Goal: Transaction & Acquisition: Purchase product/service

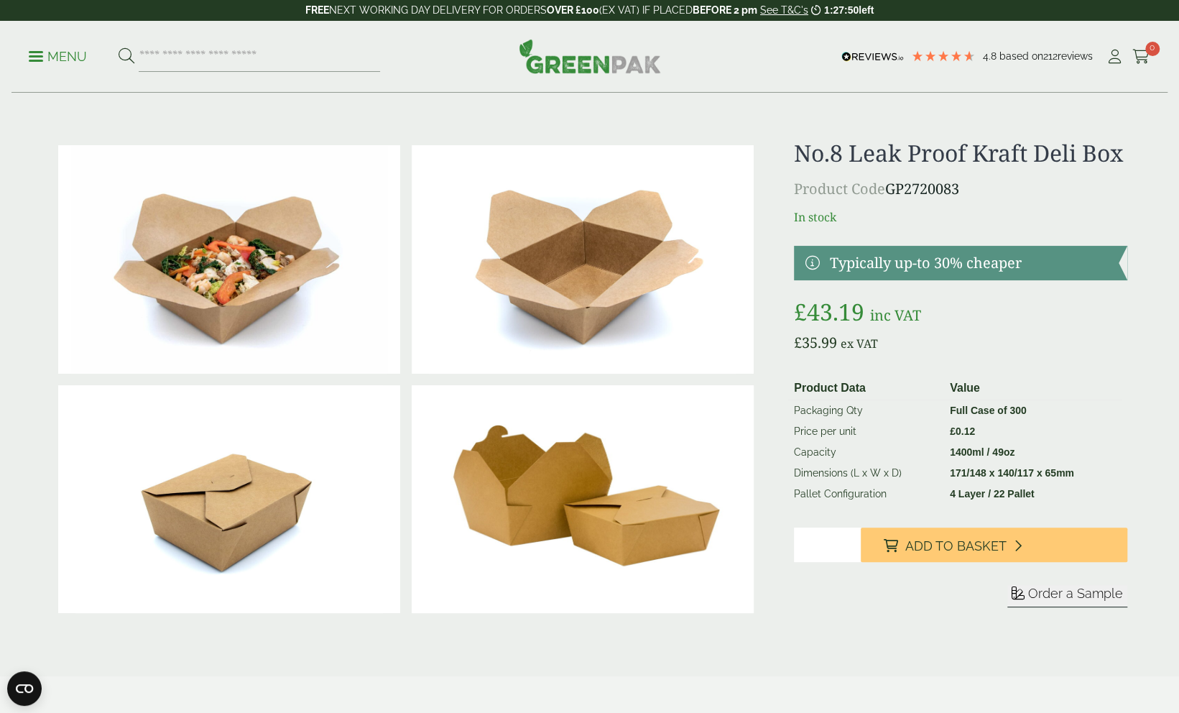
click at [812, 562] on input "*" at bounding box center [827, 544] width 67 height 34
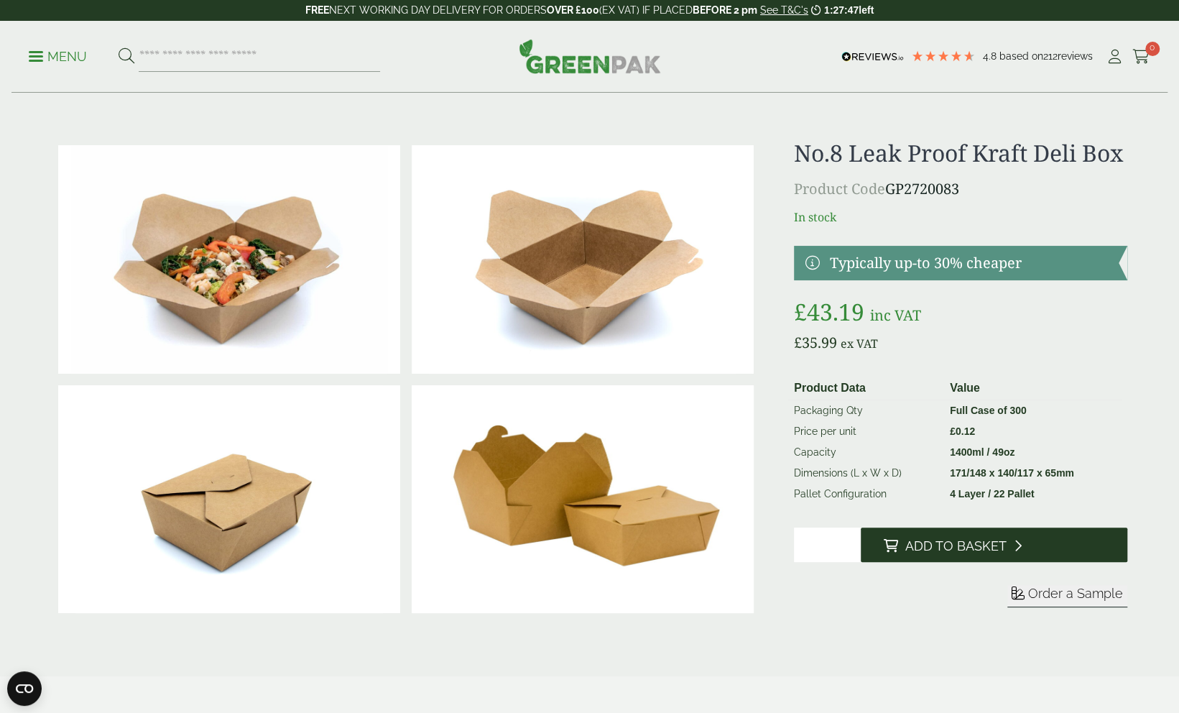
type input "*"
click at [929, 554] on span "Add to Basket" at bounding box center [955, 546] width 101 height 16
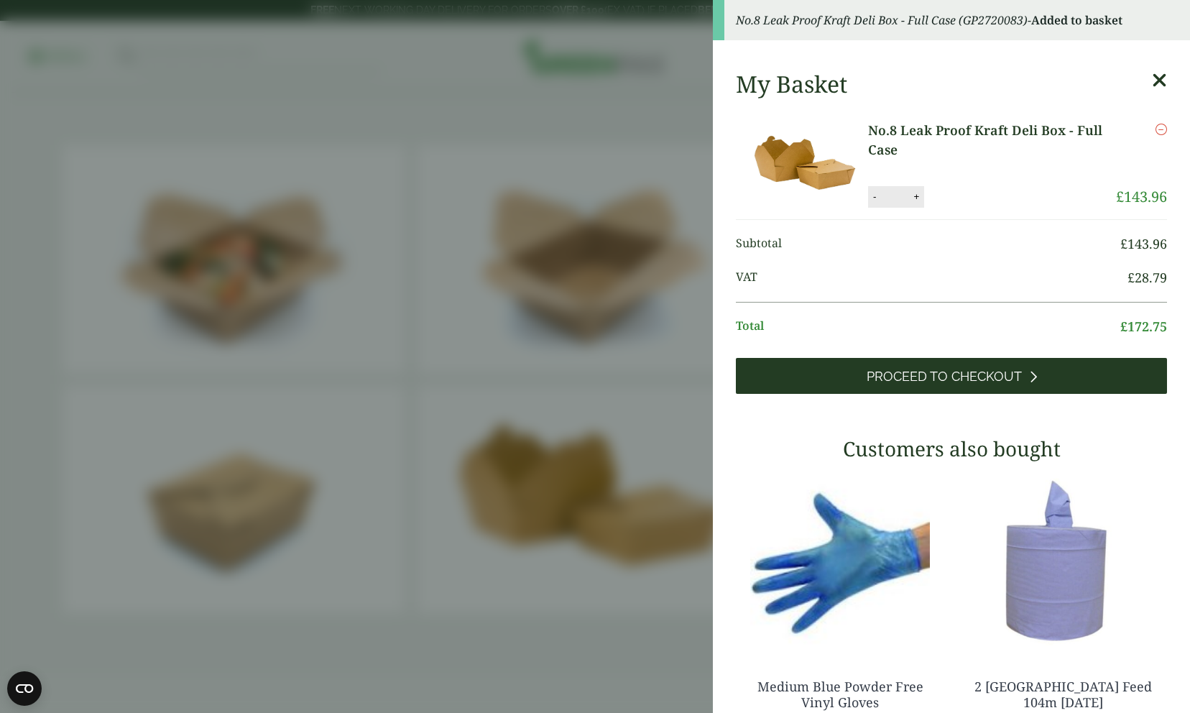
click at [953, 371] on span "Proceed to Checkout" at bounding box center [943, 376] width 155 height 16
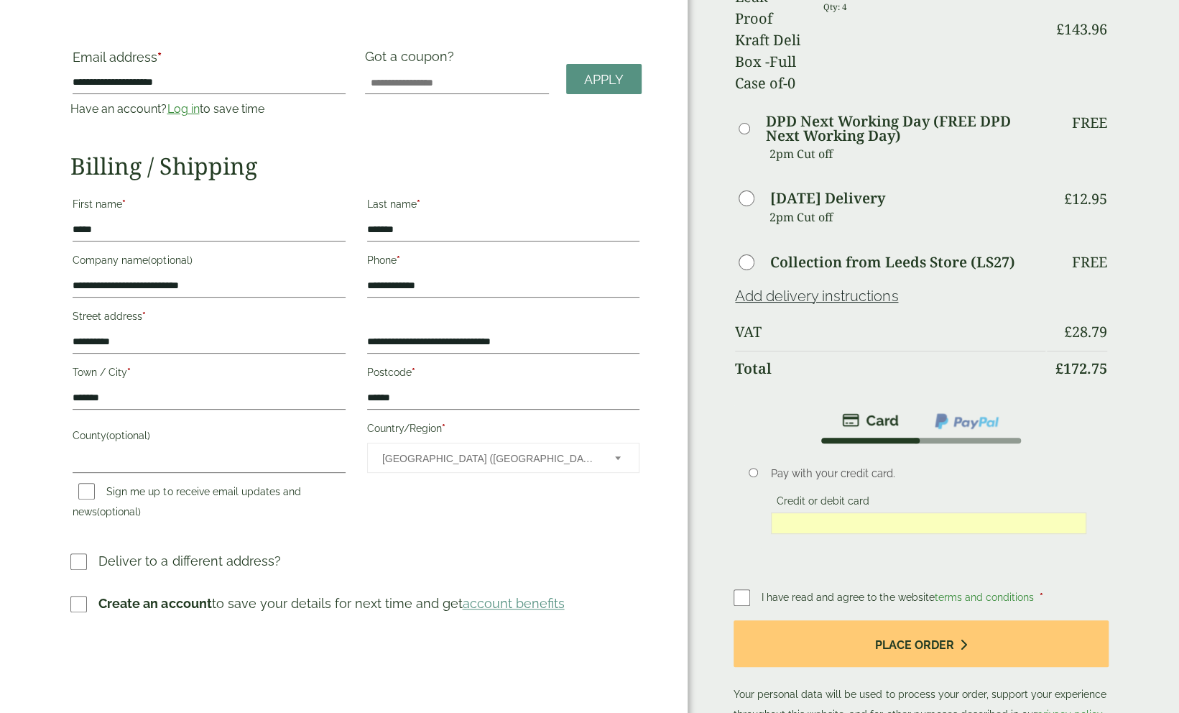
scroll to position [144, 0]
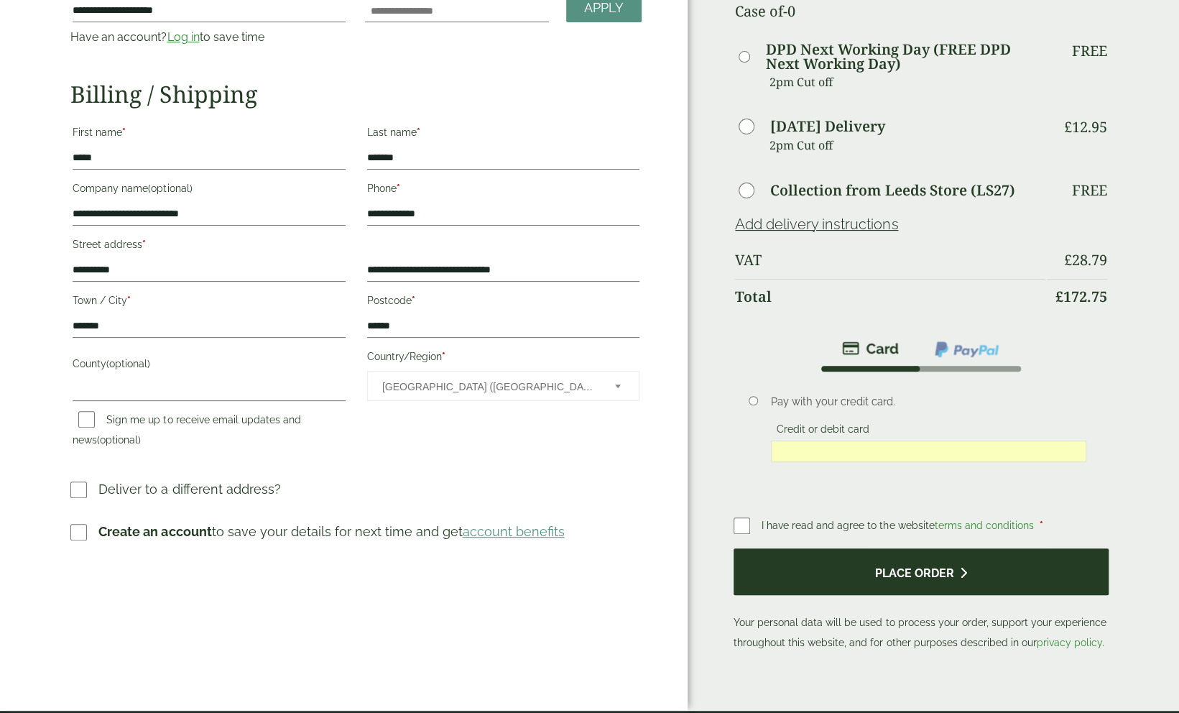
click at [952, 548] on button "Place order" at bounding box center [920, 571] width 374 height 47
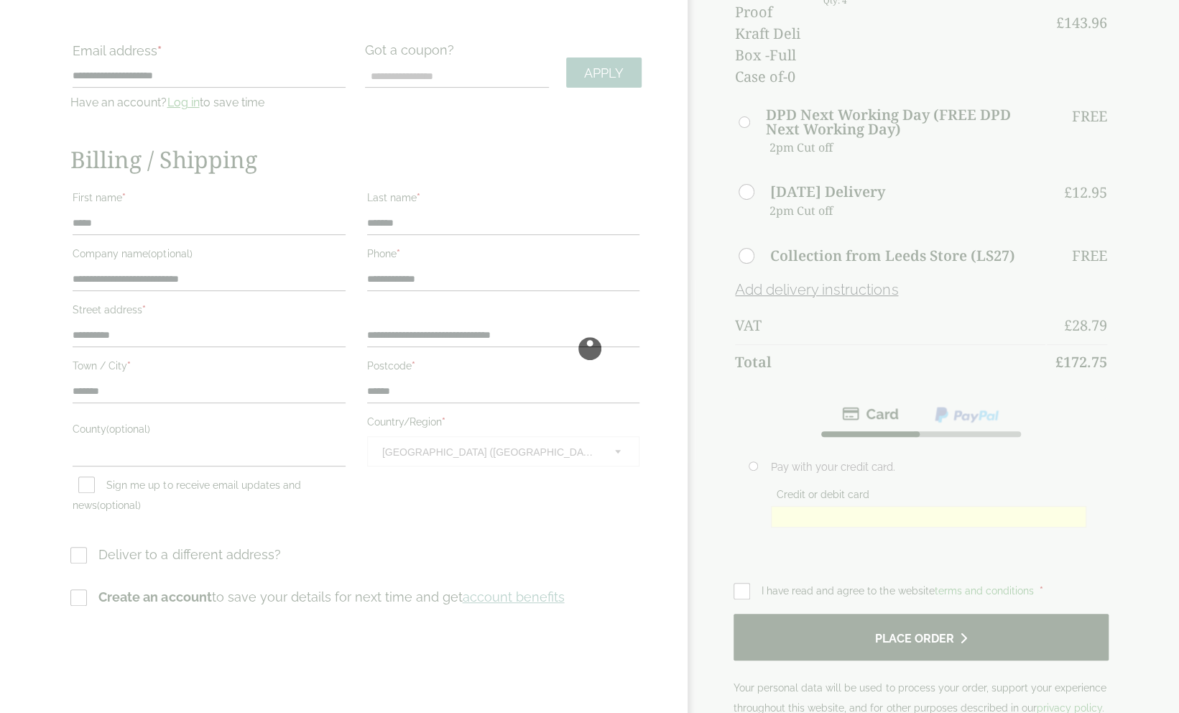
scroll to position [0, 0]
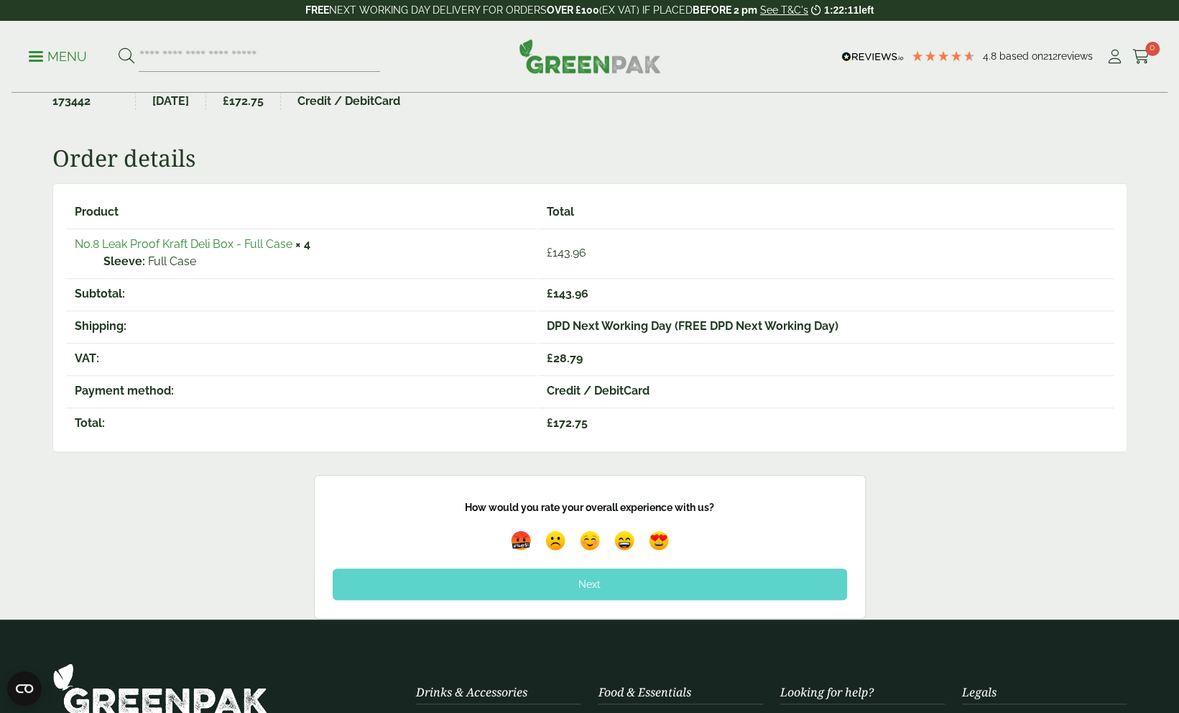
scroll to position [144, 0]
